Goal: Transaction & Acquisition: Purchase product/service

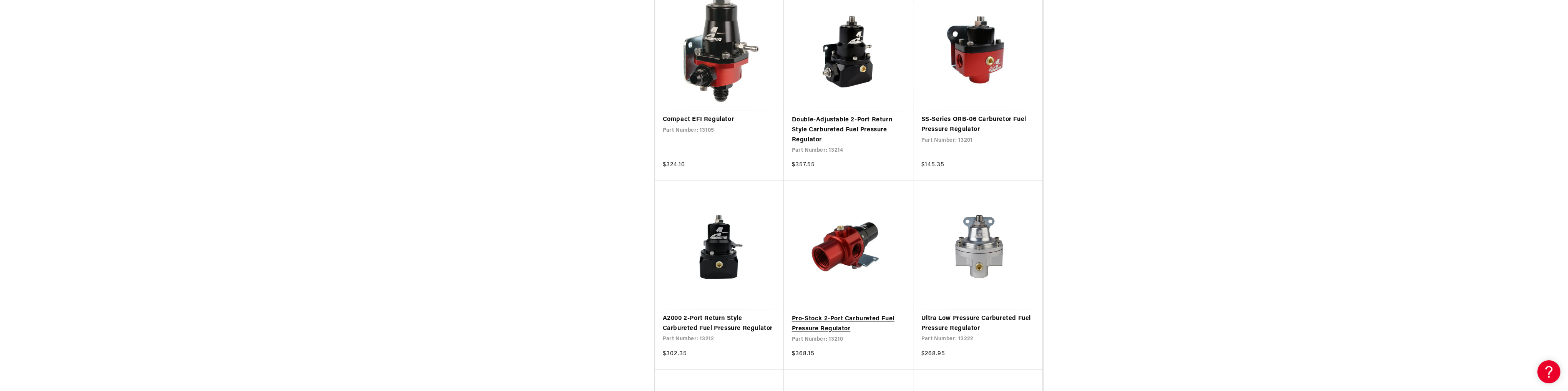
scroll to position [1383, 0]
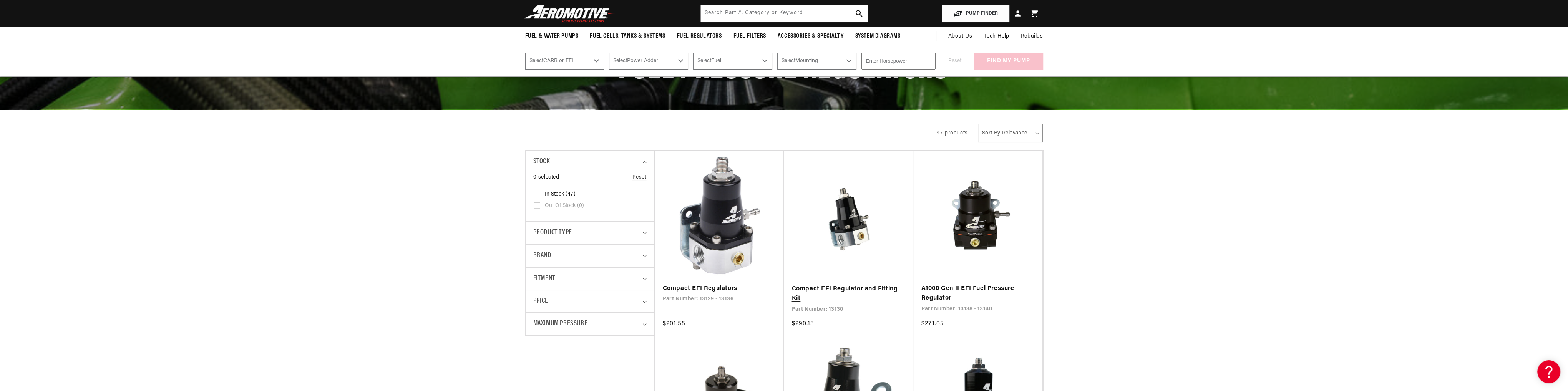
scroll to position [77, 0]
click at [997, 288] on link "A1000 Gen II EFI Fuel Pressure Regulator" at bounding box center [977, 294] width 114 height 20
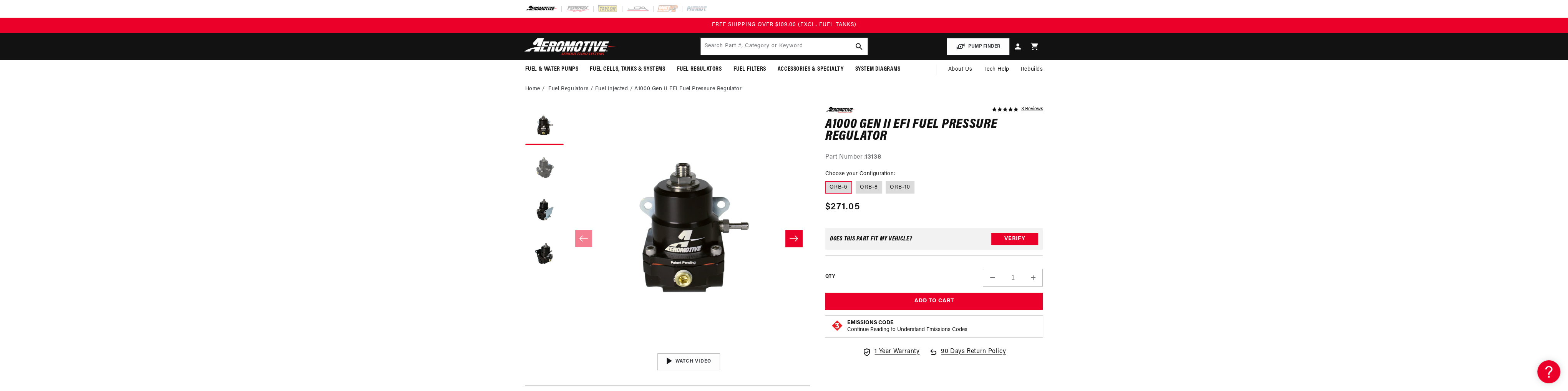
click at [536, 163] on button "Load image 2 in gallery view" at bounding box center [544, 168] width 38 height 38
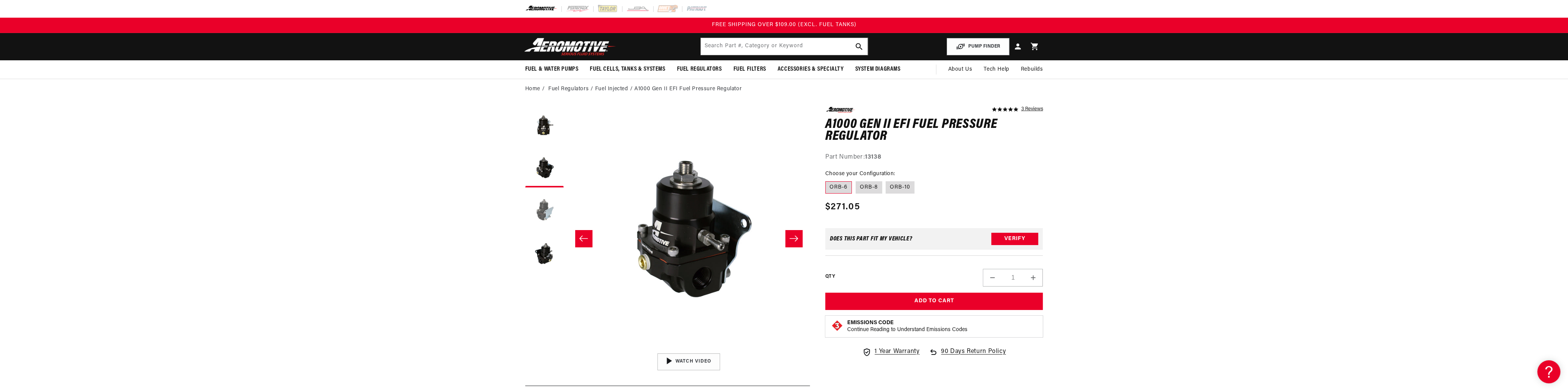
click at [538, 205] on button "Load image 3 in gallery view" at bounding box center [544, 210] width 38 height 38
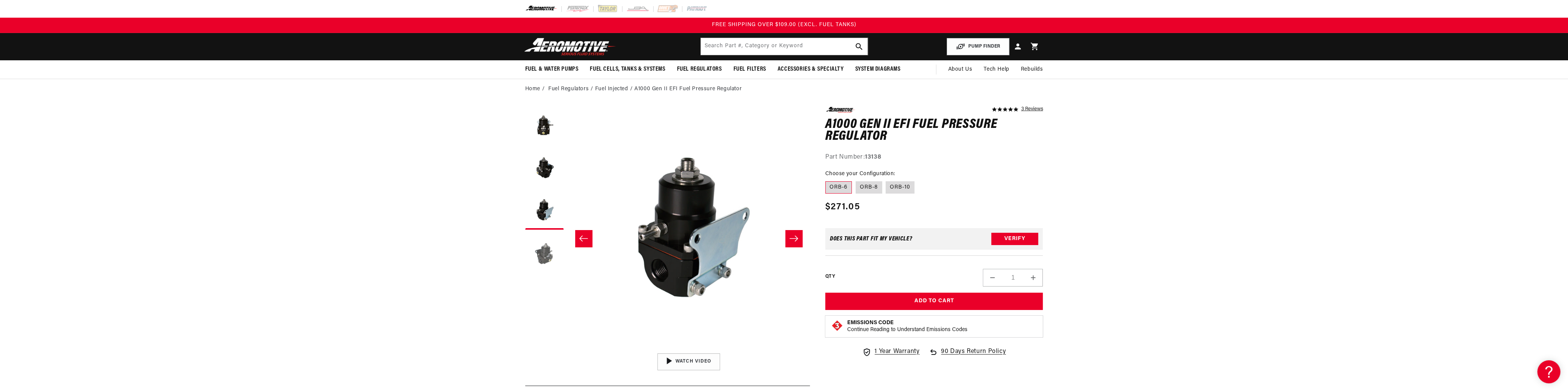
click at [542, 248] on button "Load image 4 in gallery view" at bounding box center [544, 252] width 38 height 38
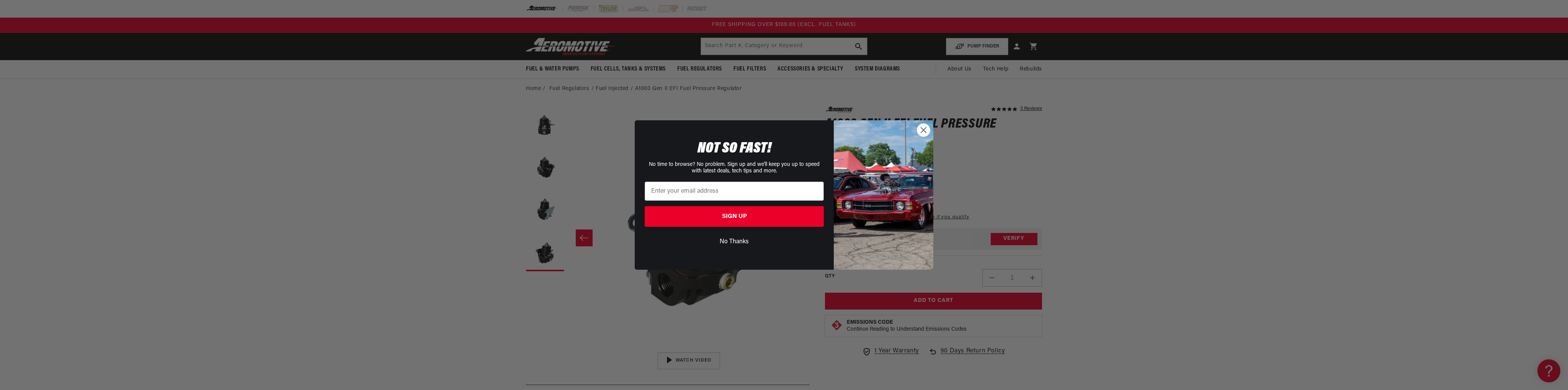
click at [926, 130] on circle "Close dialog" at bounding box center [923, 130] width 13 height 13
